Goal: Task Accomplishment & Management: Manage account settings

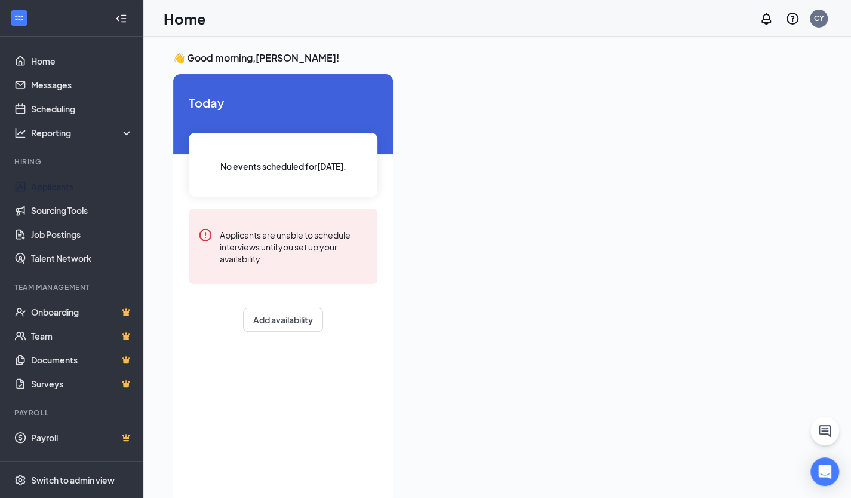
click at [72, 185] on link "Applicants" at bounding box center [82, 186] width 102 height 24
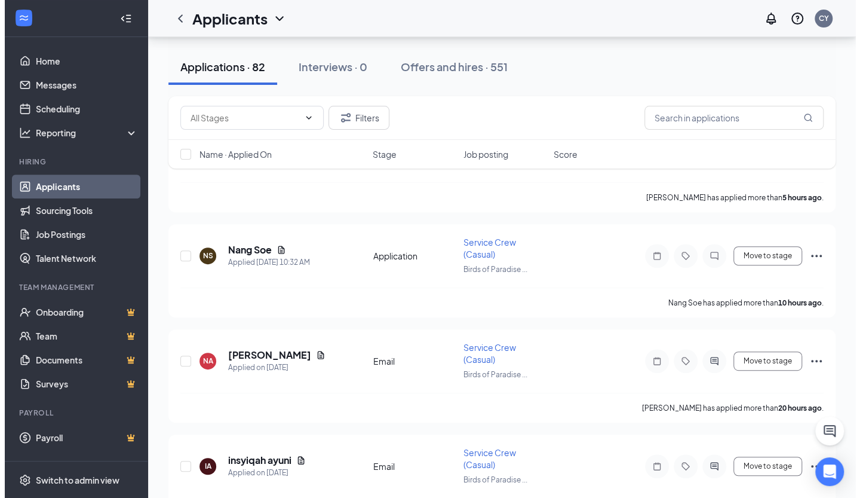
scroll to position [172, 0]
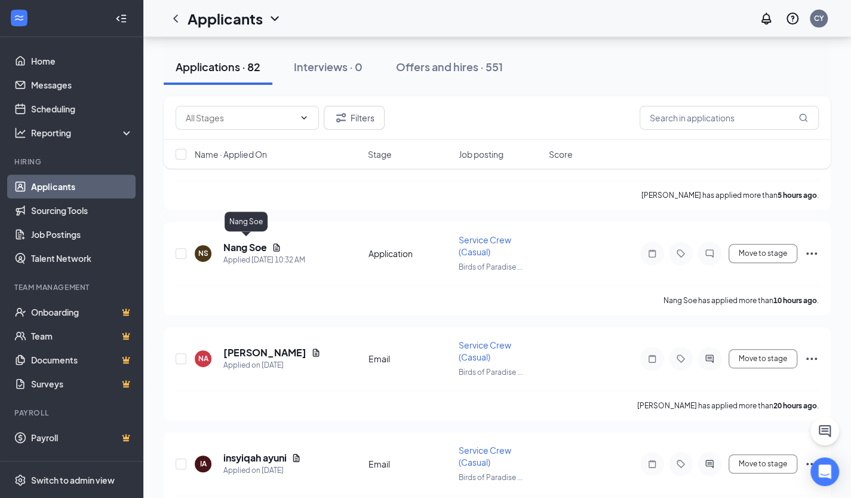
click at [252, 250] on h5 "Nang Soe" at bounding box center [245, 247] width 44 height 13
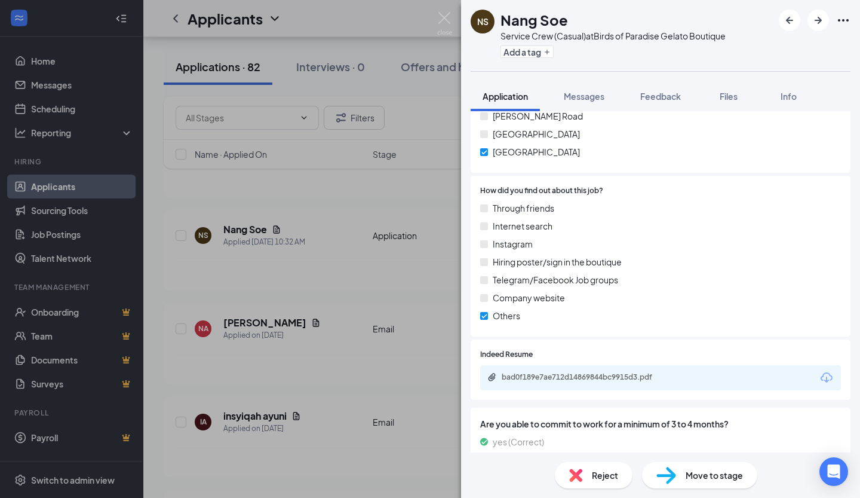
scroll to position [726, 0]
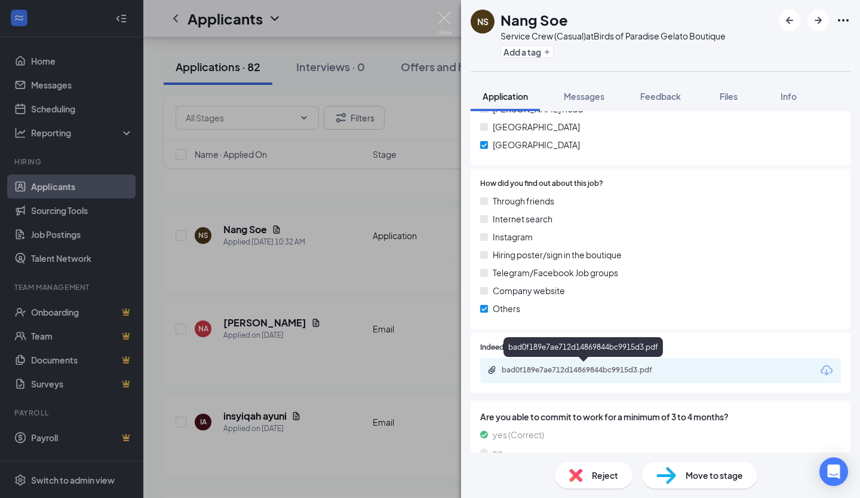
click at [598, 366] on div "bad0f189e7ae712d14869844bc9915d3.pdf" at bounding box center [585, 370] width 167 height 10
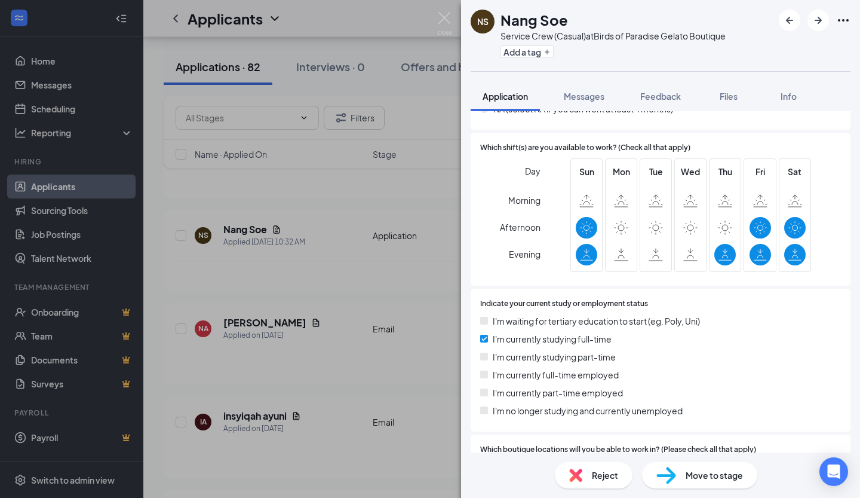
scroll to position [292, 0]
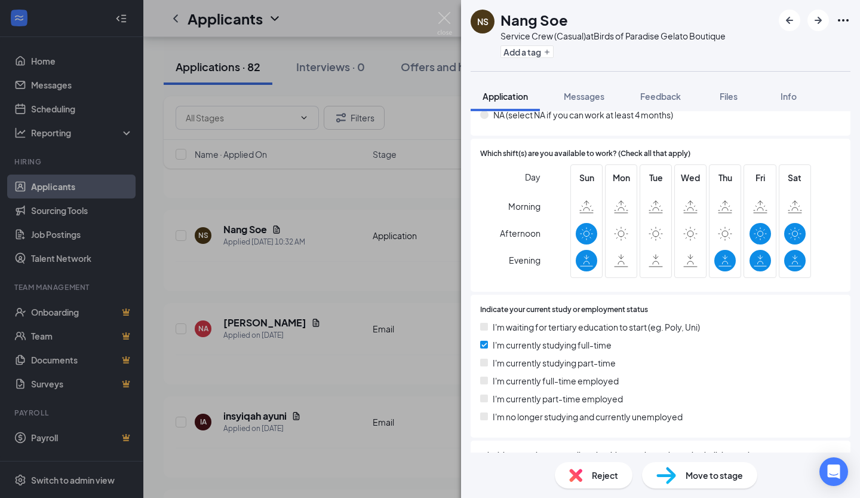
click at [719, 476] on span "Move to stage" at bounding box center [714, 474] width 57 height 13
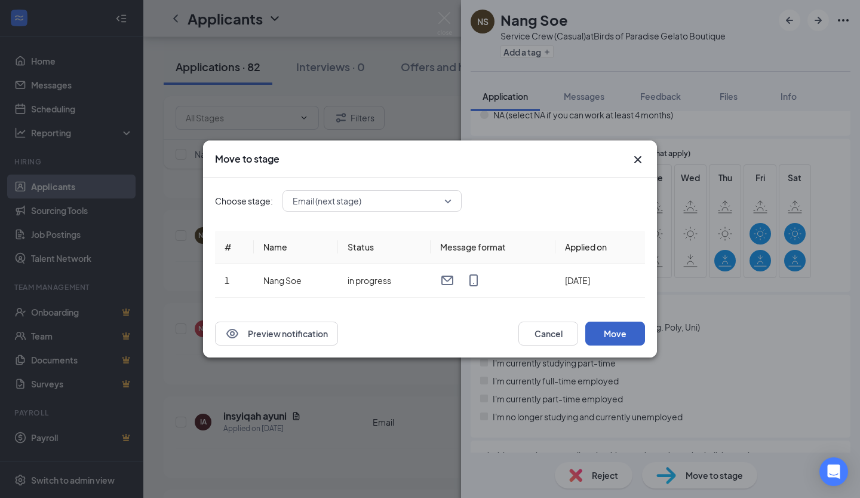
click at [625, 337] on button "Move" at bounding box center [615, 333] width 60 height 24
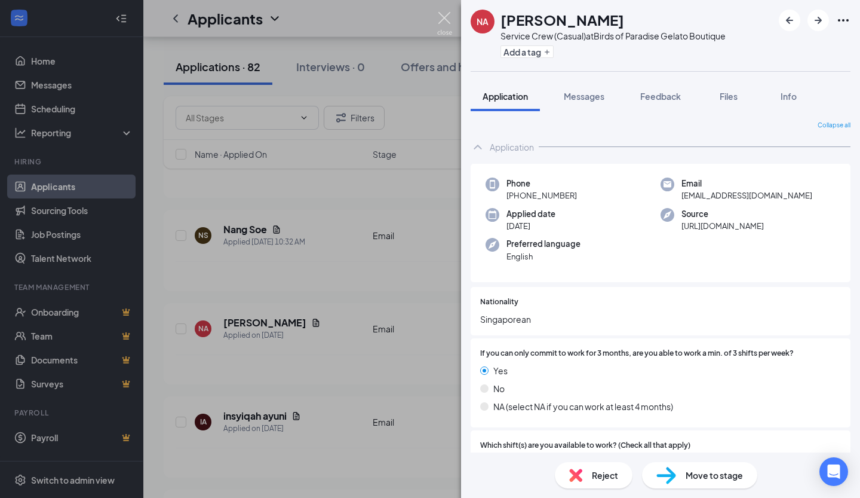
click at [449, 20] on img at bounding box center [444, 23] width 15 height 23
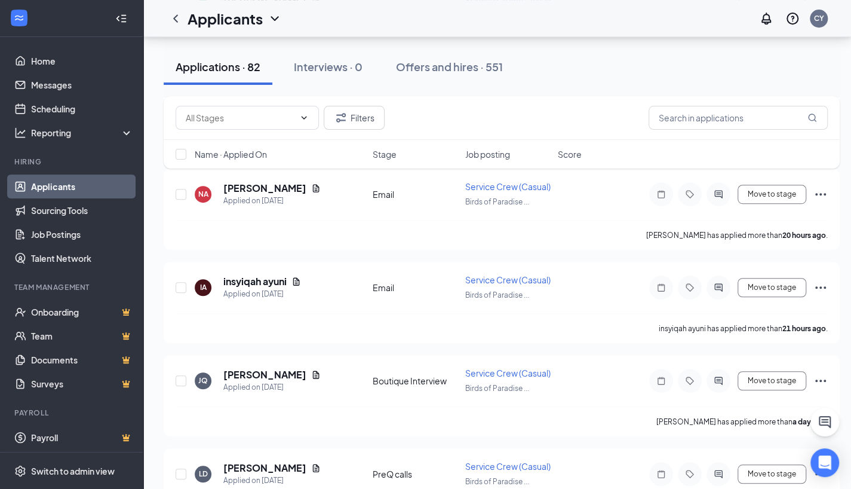
scroll to position [324, 0]
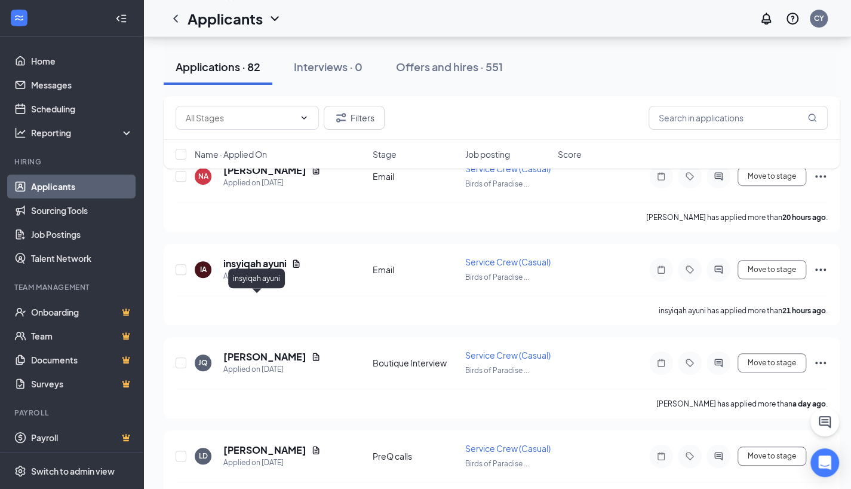
click at [274, 270] on h5 "insyiqah ayuni" at bounding box center [254, 263] width 63 height 13
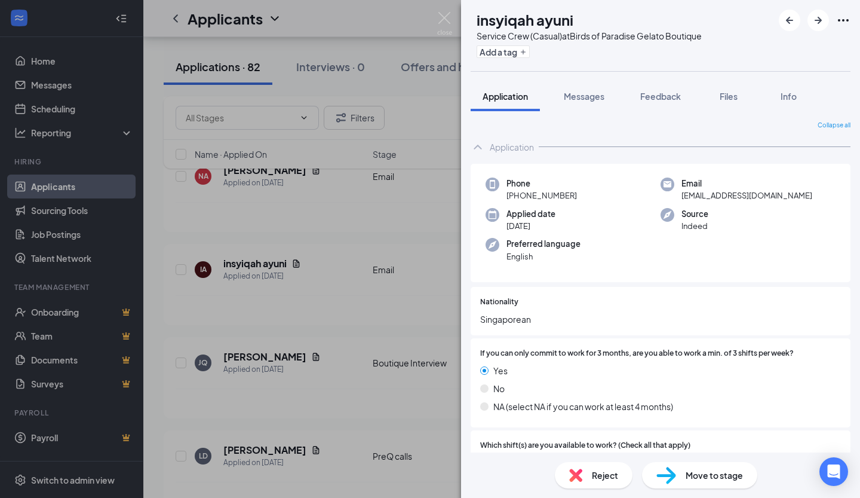
click at [695, 477] on span "Move to stage" at bounding box center [714, 474] width 57 height 13
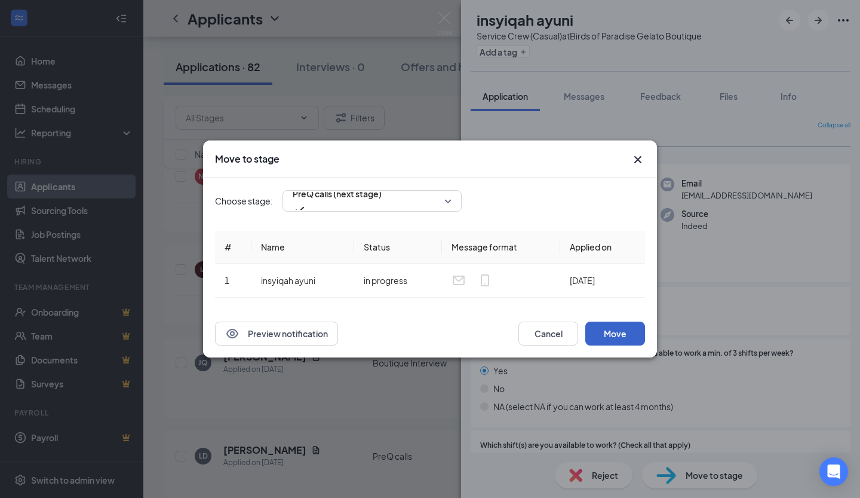
click at [613, 333] on button "Move" at bounding box center [615, 333] width 60 height 24
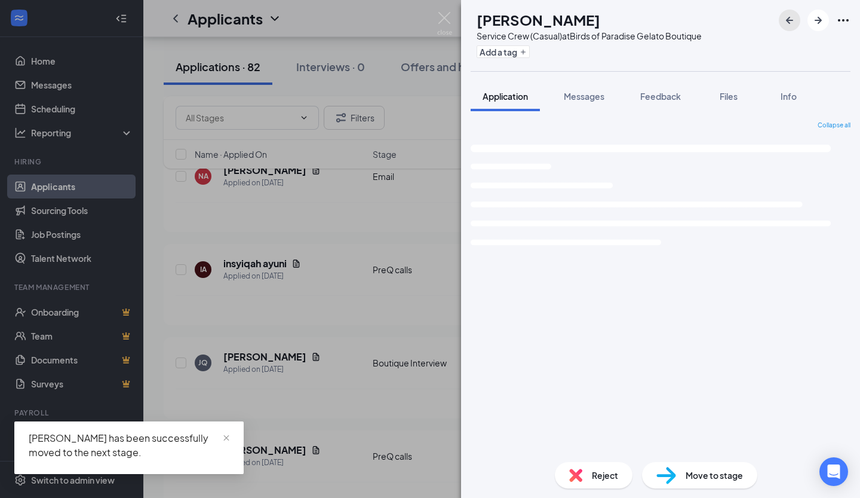
click at [790, 24] on icon "ArrowLeftNew" at bounding box center [790, 20] width 14 height 14
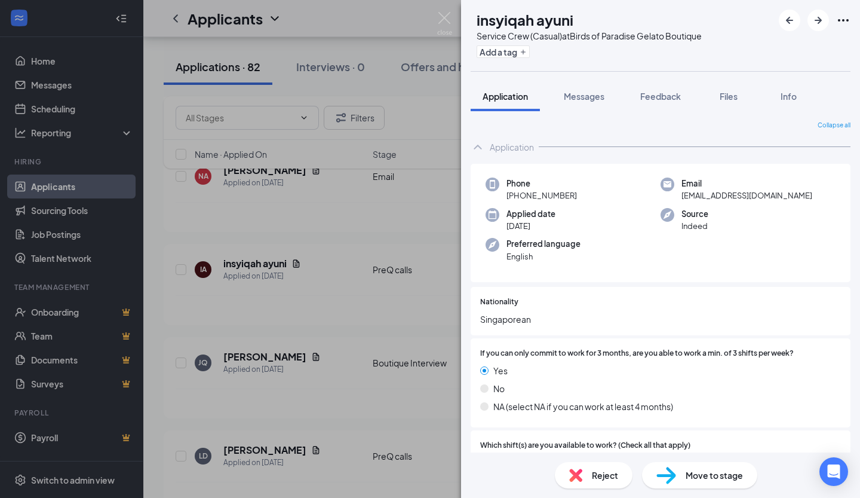
click at [614, 477] on span "Reject" at bounding box center [605, 474] width 26 height 13
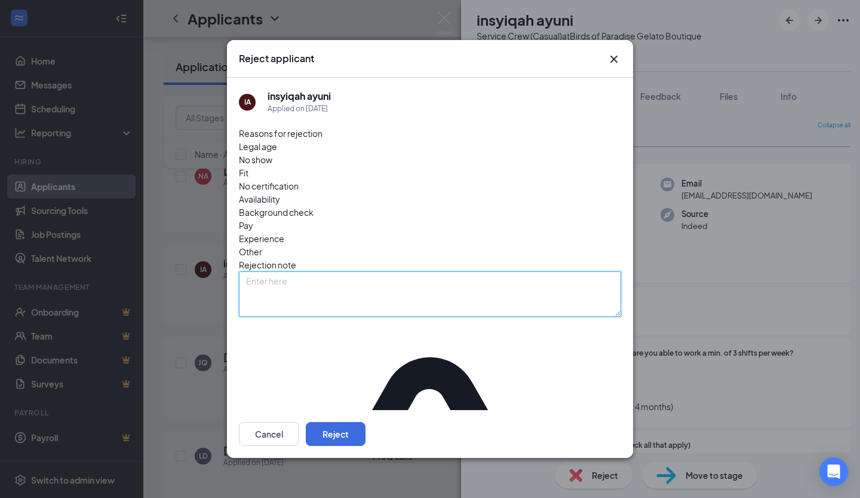
click at [421, 271] on textarea at bounding box center [430, 293] width 382 height 45
type textarea "Height only 145cm"
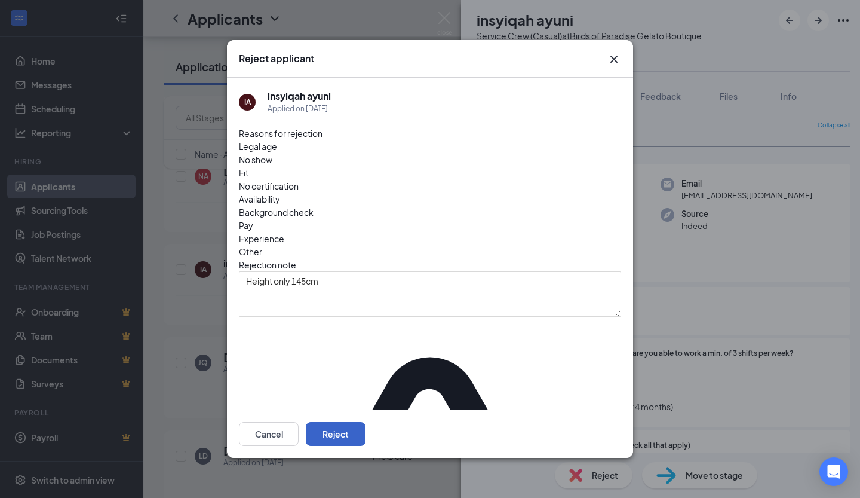
click at [366, 422] on button "Reject" at bounding box center [336, 434] width 60 height 24
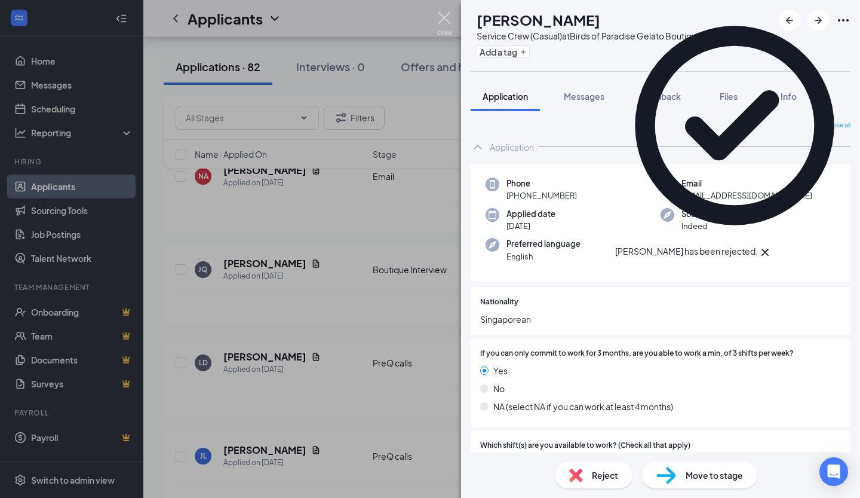
click at [446, 18] on img at bounding box center [444, 23] width 15 height 23
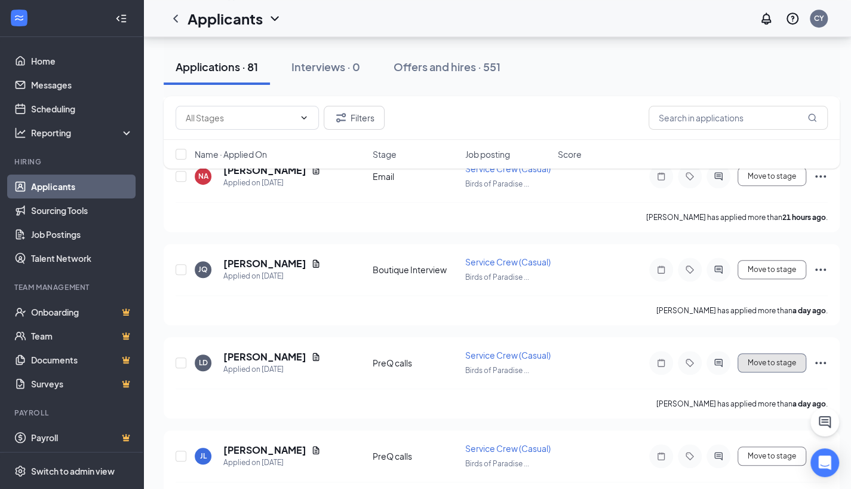
click at [793, 372] on button "Move to stage" at bounding box center [772, 362] width 69 height 19
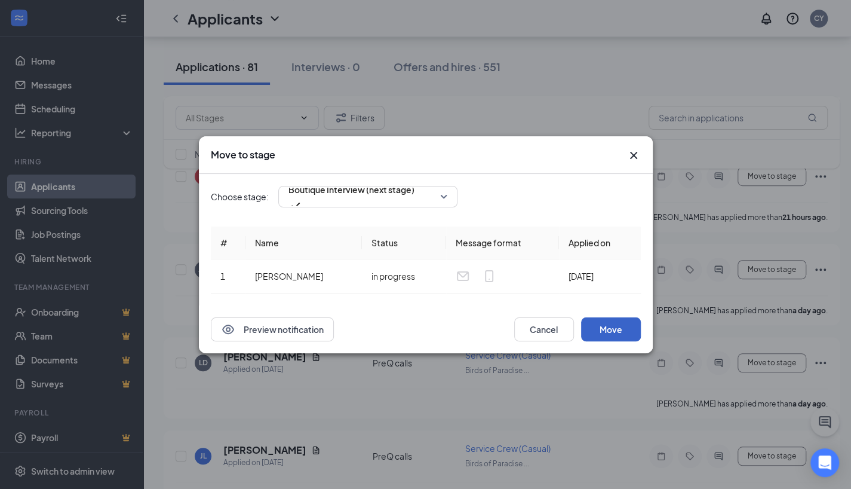
click at [628, 329] on button "Move" at bounding box center [611, 329] width 60 height 24
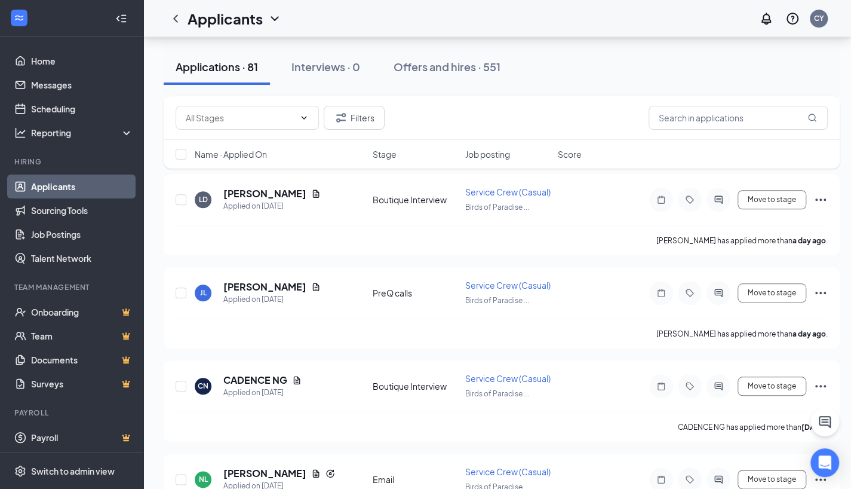
scroll to position [502, 0]
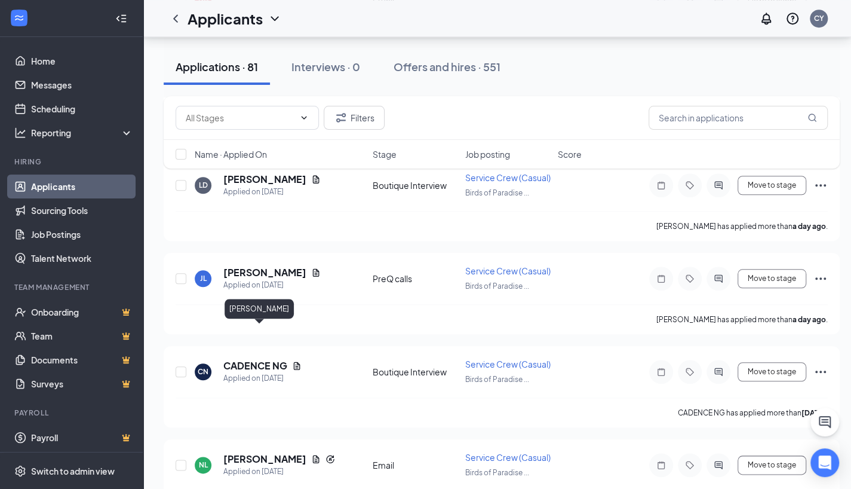
click at [257, 279] on h5 "[PERSON_NAME]" at bounding box center [264, 272] width 83 height 13
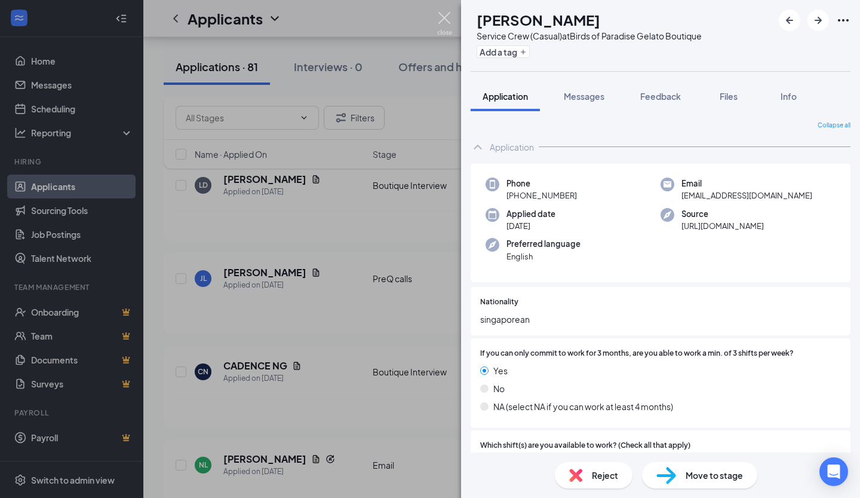
click at [440, 18] on img at bounding box center [444, 23] width 15 height 23
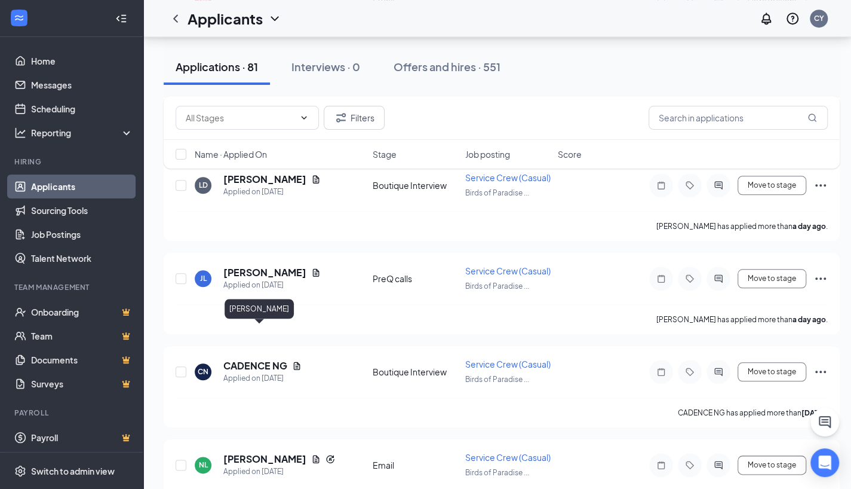
click at [260, 279] on h5 "[PERSON_NAME]" at bounding box center [264, 272] width 83 height 13
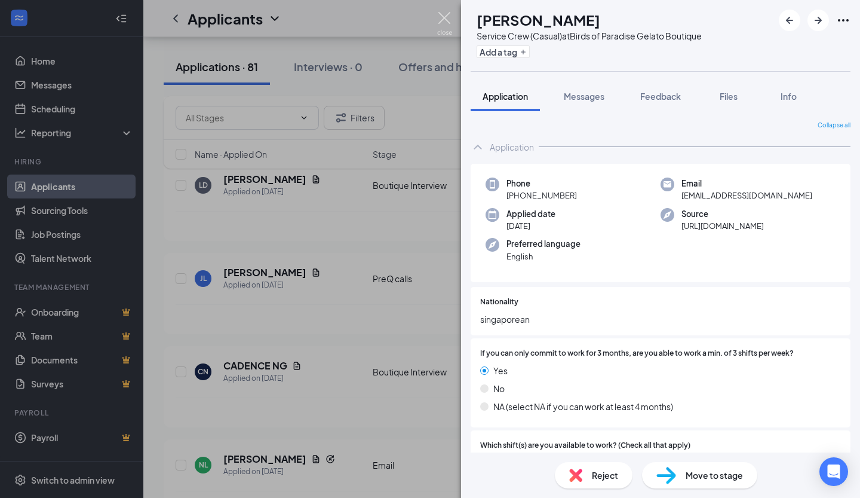
click at [444, 20] on img at bounding box center [444, 23] width 15 height 23
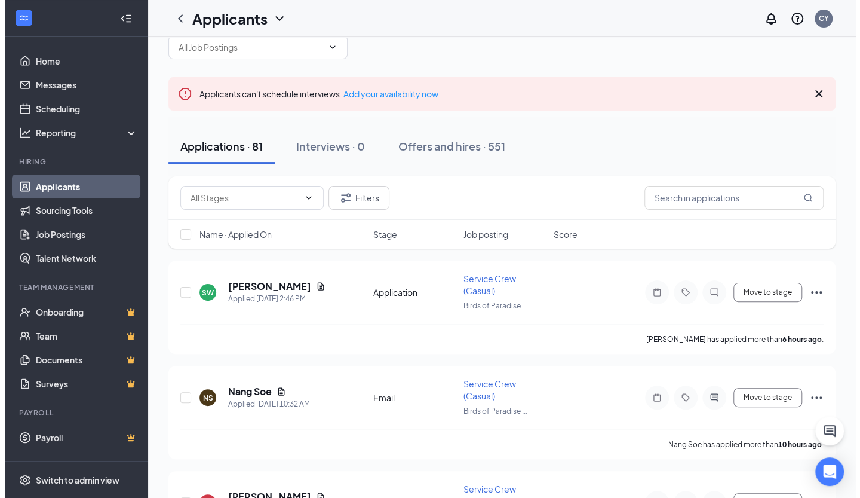
scroll to position [24, 0]
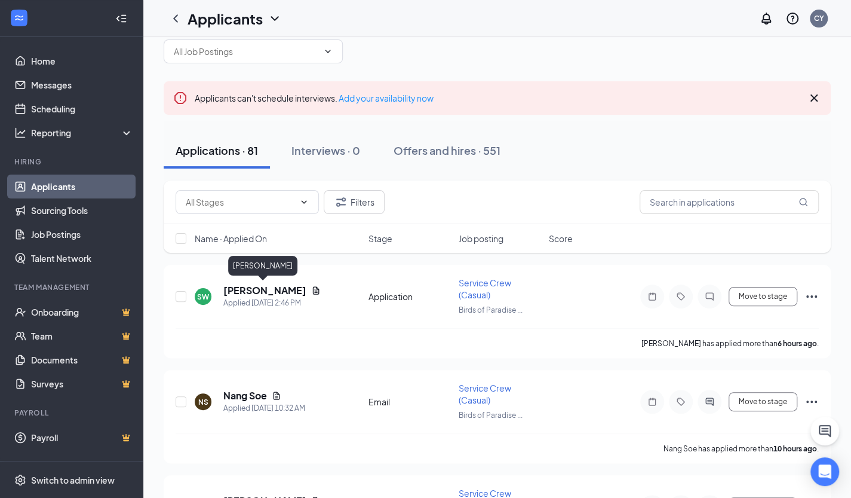
click at [282, 290] on h5 "[PERSON_NAME]" at bounding box center [264, 290] width 83 height 13
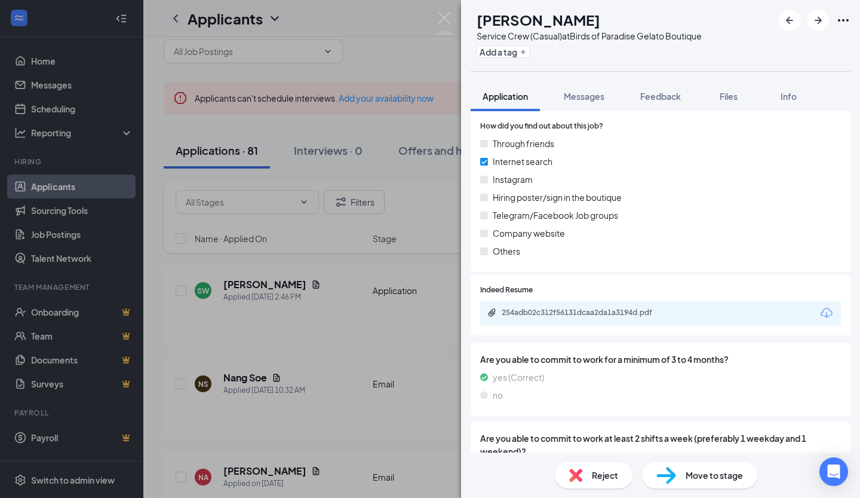
scroll to position [799, 0]
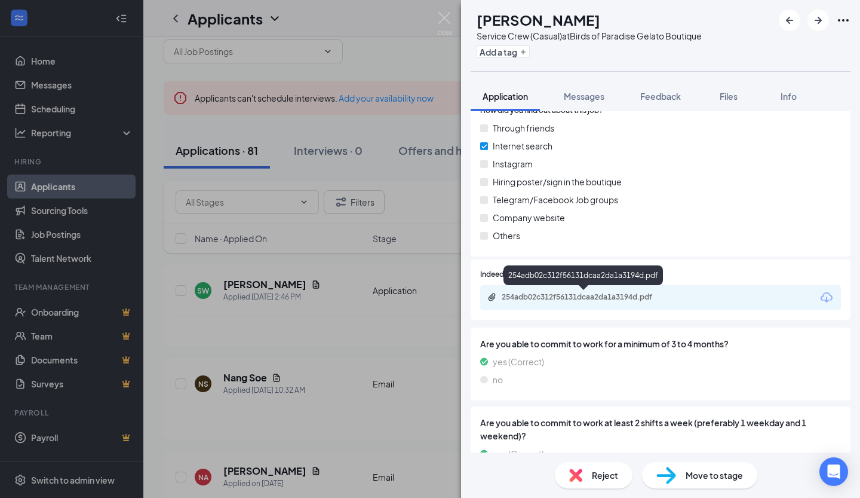
click at [614, 297] on div "254adb02c312f56131dcaa2da1a3194d.pdf" at bounding box center [585, 297] width 167 height 10
click at [605, 477] on span "Reject" at bounding box center [605, 474] width 26 height 13
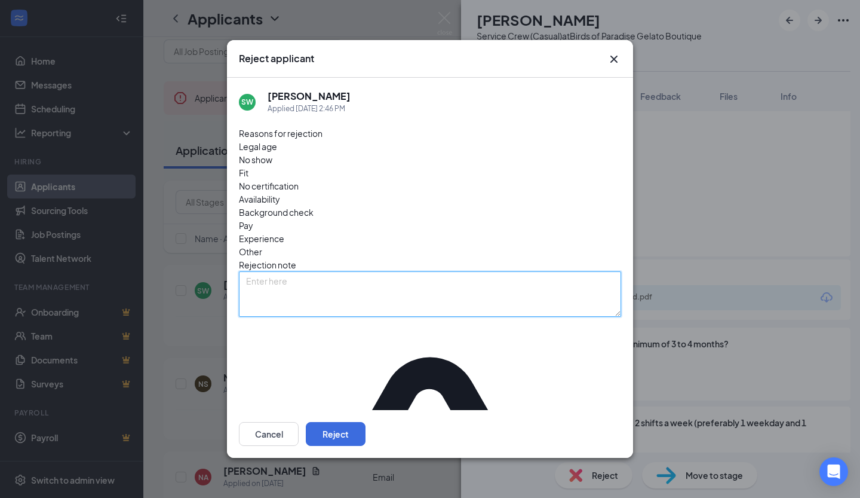
click at [393, 271] on textarea at bounding box center [430, 293] width 382 height 45
type textarea "Foreigner"
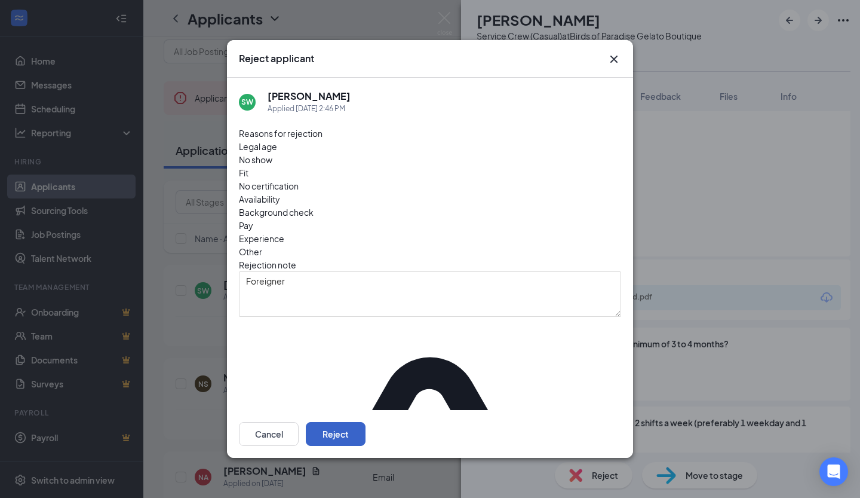
click at [366, 422] on button "Reject" at bounding box center [336, 434] width 60 height 24
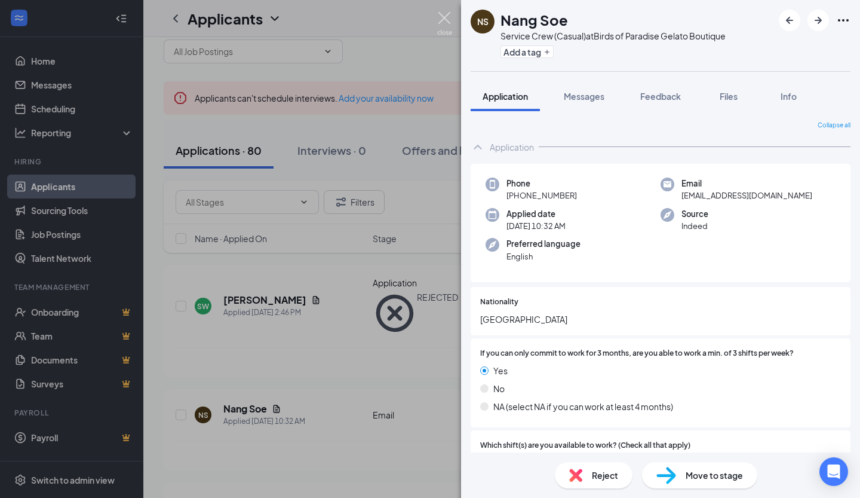
click at [448, 22] on img at bounding box center [444, 23] width 15 height 23
